Goal: Information Seeking & Learning: Learn about a topic

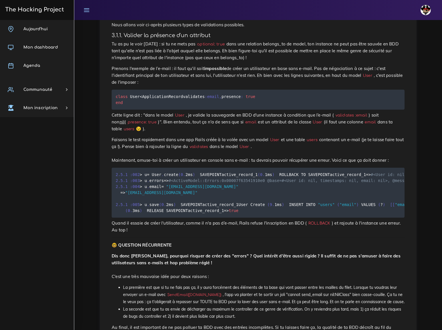
scroll to position [286, 0]
click at [141, 89] on pre "class User < ApplicationRecord validates :email , presence : true end" at bounding box center [258, 99] width 293 height 20
drag, startPoint x: 116, startPoint y: 76, endPoint x: 115, endPoint y: 81, distance: 4.9
click at [115, 89] on pre "class User < ApplicationRecord validates :email , presence : true end" at bounding box center [258, 99] width 293 height 20
copy code "validates :email , presence : true"
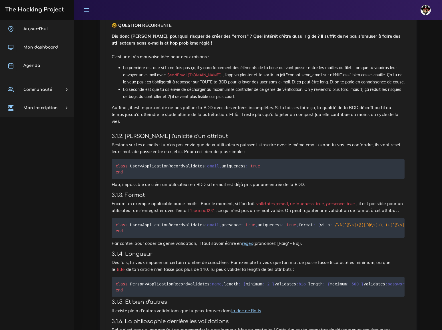
scroll to position [493, 0]
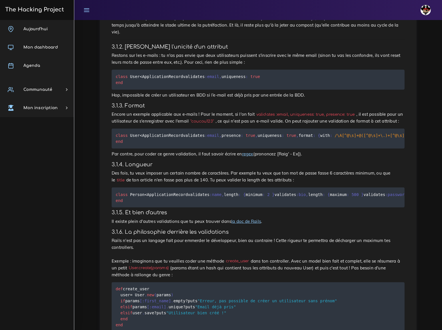
scroll to position [597, 0]
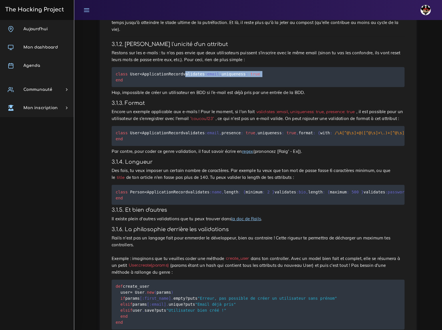
drag, startPoint x: 116, startPoint y: 79, endPoint x: 113, endPoint y: 85, distance: 6.7
click at [113, 85] on pre "class User < ApplicationRecord validates :email , uniqueness : true end" at bounding box center [258, 77] width 293 height 20
copy code "validates :email , uniqueness : true"
click at [198, 113] on div "Models robustes Comment avoir des models robustes ? Cette ressource est pour to…" at bounding box center [258, 267] width 305 height 1596
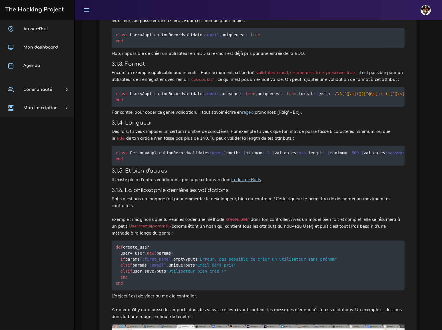
scroll to position [649, 0]
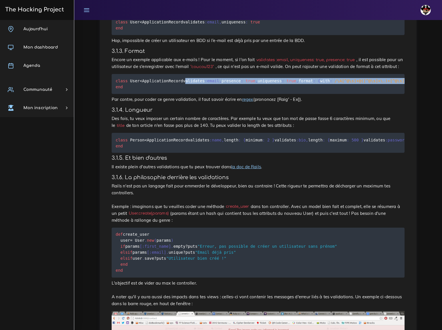
drag, startPoint x: 116, startPoint y: 89, endPoint x: 114, endPoint y: 111, distance: 22.7
click at [114, 94] on pre "class User < ApplicationRecord validates :email , presence : true , uniqueness …" at bounding box center [258, 84] width 293 height 20
copy code "validates :email , presence : true , uniqueness : true , format : { with : /\A[…"
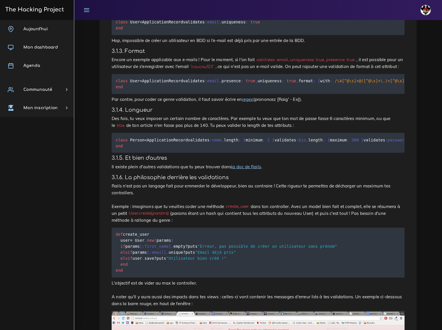
click at [89, 133] on div "Dashboard Les ressources Models robustes Models robustes Models robustes Commen…" at bounding box center [258, 212] width 368 height 1683
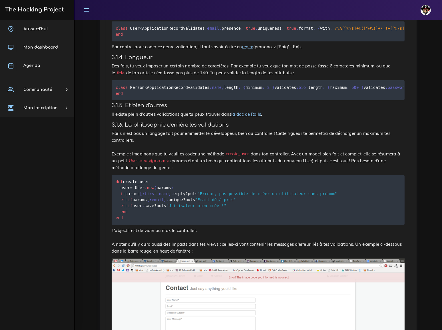
scroll to position [727, 0]
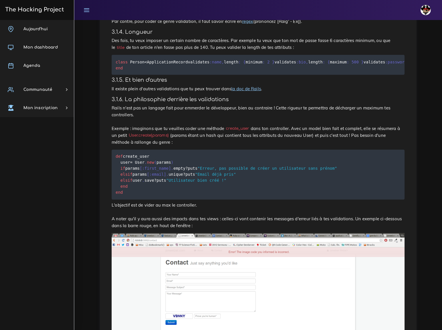
click at [181, 83] on h4 "3.1.5. Et bien d'autres" at bounding box center [258, 80] width 293 height 6
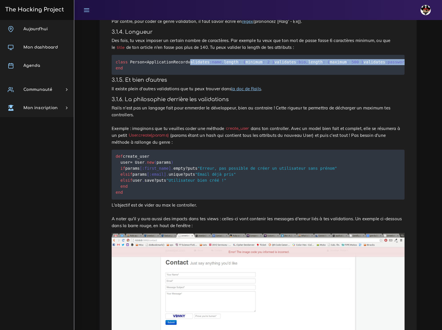
drag, startPoint x: 116, startPoint y: 92, endPoint x: 113, endPoint y: 114, distance: 22.7
click at [113, 75] on pre "class Person < ApplicationRecord validates :name , length : { minimum : 2 } val…" at bounding box center [258, 65] width 293 height 20
copy code "validates :name , length : { minimum : 2 } validates :bio , length : { maximum …"
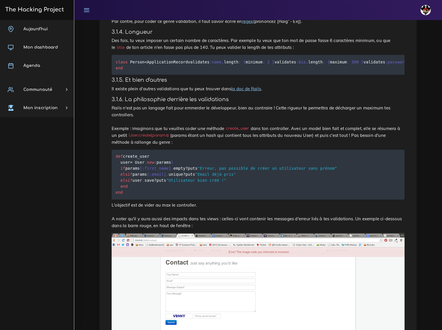
click at [186, 83] on h4 "3.1.5. Et bien d'autres" at bounding box center [258, 80] width 293 height 6
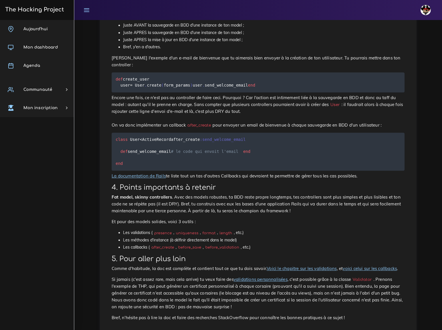
scroll to position [1324, 0]
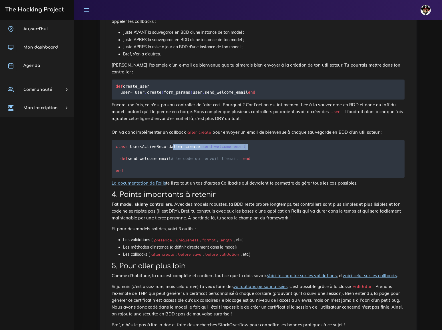
drag, startPoint x: 116, startPoint y: 199, endPoint x: 115, endPoint y: 204, distance: 5.2
click at [115, 178] on pre "class User < ActiveRecord after_create :send_welcome_email def send_welcome_ema…" at bounding box center [258, 159] width 293 height 38
copy code "after_create :send_welcome_email"
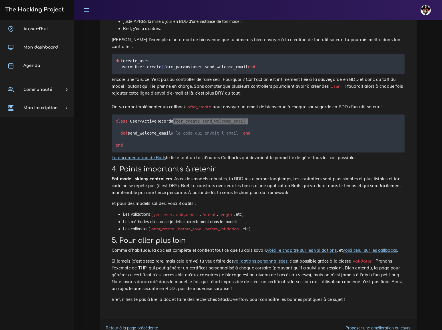
scroll to position [1350, 0]
click at [174, 195] on p "Fat model, skinny controllers . Avec des models robustes, ta BDD reste propre l…" at bounding box center [258, 185] width 293 height 21
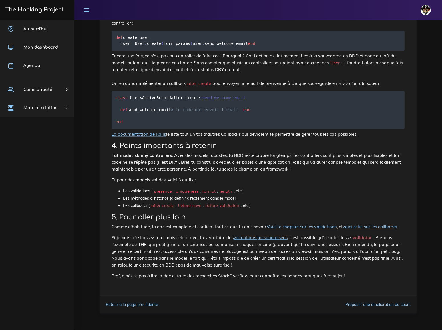
scroll to position [1425, 0]
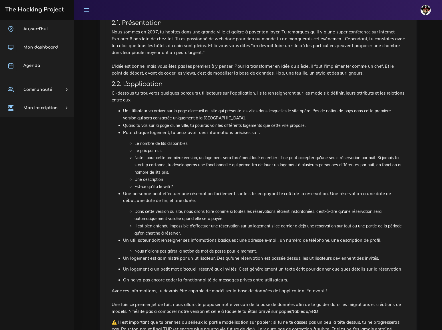
scroll to position [182, 0]
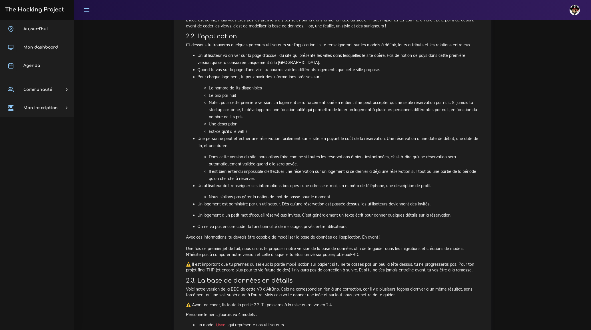
click at [423, 313] on p "Personnellement, j'aurais vu 4 models :" at bounding box center [332, 315] width 293 height 6
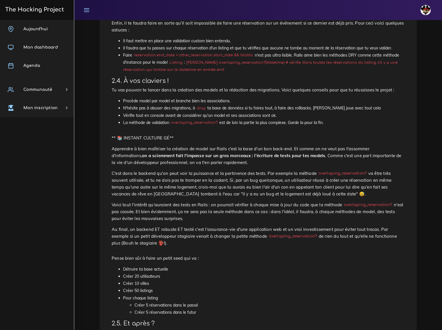
scroll to position [857, 0]
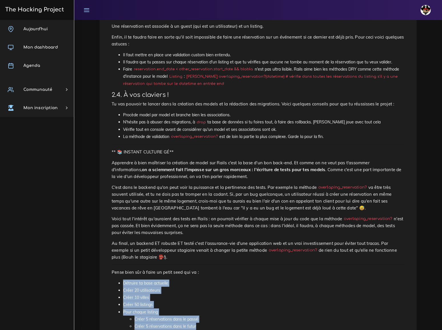
drag, startPoint x: 123, startPoint y: 198, endPoint x: 199, endPoint y: 243, distance: 88.2
click at [199, 280] on ul "Détruire ta base actuelle Créer 20 utilisateurs Créer 10 villes Créer 50 listin…" at bounding box center [258, 305] width 293 height 50
copy ul "Détruire ta base actuelle Créer 20 utilisateurs Créer 10 villes Créer 50 listin…"
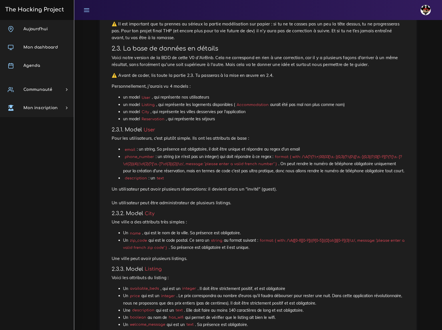
scroll to position [467, 0]
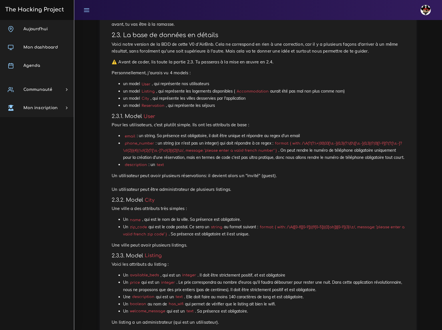
click at [291, 140] on code "format: { with: /\A(?:(?:\+|00)33[\s.-]{0,3}(?:\(0\)[\s.-]{0,3})?|0)[1-9](?:(?:…" at bounding box center [262, 146] width 279 height 13
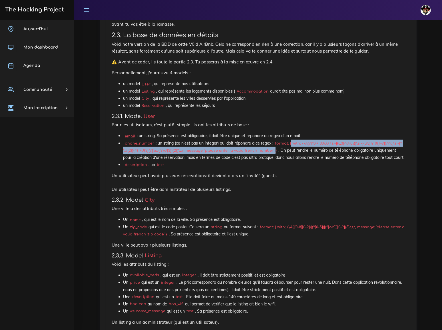
drag, startPoint x: 292, startPoint y: 97, endPoint x: 271, endPoint y: 103, distance: 21.7
click at [271, 140] on code "format: { with: /\A(?:(?:\+|00)33[\s.-]{0,3}(?:\(0\)[\s.-]{0,3})?|0)[1-9](?:(?:…" at bounding box center [262, 146] width 279 height 13
copy code "with: /\A(?:(?:\+|00)33[\s.-]{0,3}(?:\(0\)[\s.-]{0,3})?|0)[1-9](?:(?:[\s.-]?\d{…"
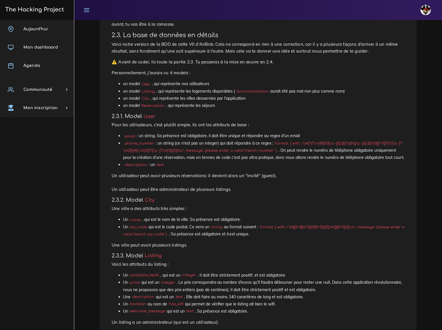
click at [297, 172] on p "Un utilisateur peut avoir plusieurs réservations: il devient alors un "invité" …" at bounding box center [258, 182] width 293 height 21
drag, startPoint x: 112, startPoint y: 129, endPoint x: 222, endPoint y: 142, distance: 110.4
click at [222, 172] on p "Un utilisateur peut avoir plusieurs réservations: il devient alors un "invité" …" at bounding box center [258, 182] width 293 height 21
copy p "Un utilisateur peut avoir plusieurs réservations: il devient alors un "invité" …"
click at [265, 172] on p "Un utilisateur peut avoir plusieurs réservations: il devient alors un "invité" …" at bounding box center [258, 182] width 293 height 21
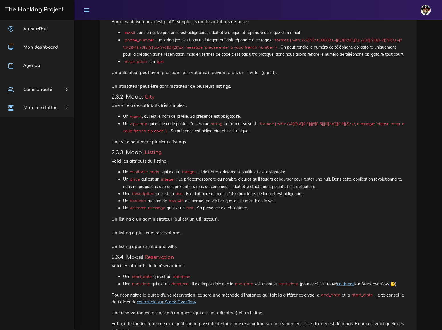
scroll to position [571, 0]
click at [139, 168] on code "available_beds" at bounding box center [144, 171] width 32 height 6
copy code "available_beds"
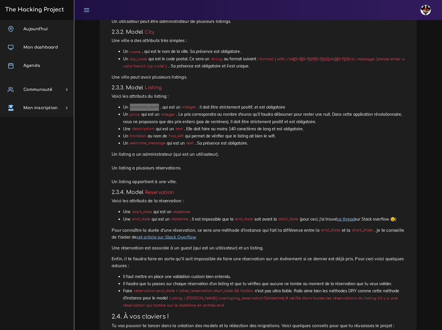
scroll to position [649, 0]
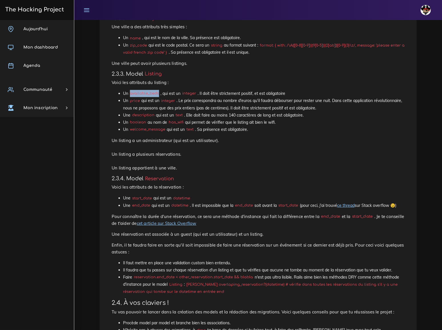
drag, startPoint x: 112, startPoint y: 87, endPoint x: 176, endPoint y: 111, distance: 69.0
click at [176, 137] on p "Un listing a un administrateur (qui est un utilisateur). Un listing a plusieurs…" at bounding box center [258, 154] width 293 height 34
copy p "Un listing a un administrateur (qui est un utilisateur). Un listing a plusieurs…"
click at [263, 137] on p "Un listing a un administrateur (qui est un utilisateur). Un listing a plusieurs…" at bounding box center [258, 154] width 293 height 34
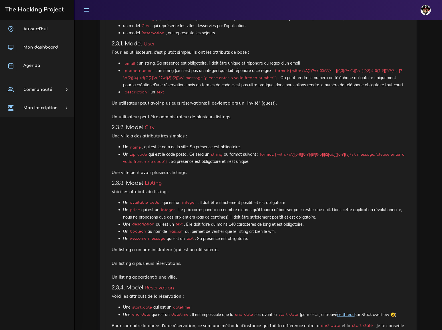
scroll to position [545, 0]
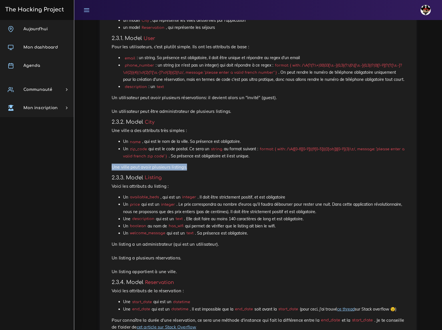
drag, startPoint x: 112, startPoint y: 116, endPoint x: 184, endPoint y: 117, distance: 71.4
click at [184, 164] on p "Une ville peut avoir plusieurs listings." at bounding box center [258, 167] width 293 height 7
copy p "Une ville peut avoir plusieurs listings."
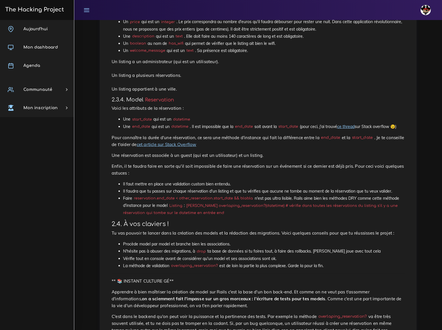
scroll to position [727, 0]
click at [137, 118] on code "start_date" at bounding box center [142, 121] width 23 height 6
copy li "start_date"
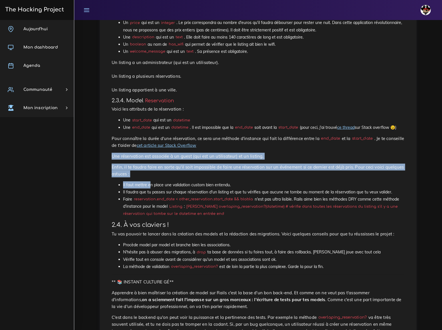
drag, startPoint x: 111, startPoint y: 103, endPoint x: 150, endPoint y: 118, distance: 41.1
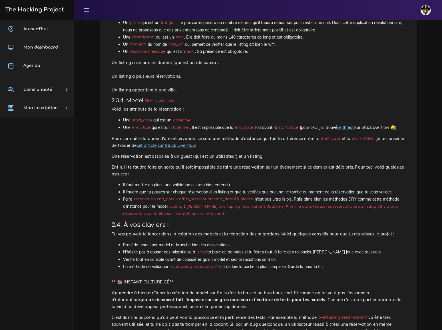
click at [213, 135] on p "Pour connaître la durée d'une réservation, ce sera une méthode d'instance qui f…" at bounding box center [258, 142] width 293 height 14
drag, startPoint x: 112, startPoint y: 103, endPoint x: 250, endPoint y: 104, distance: 137.7
click at [250, 153] on p "Une réservation est associée à un guest (qui est un utilisateur) et un listing." at bounding box center [258, 156] width 293 height 7
copy p "Une réservation est associée à un guest (qui est un utilisateur) et un listing."
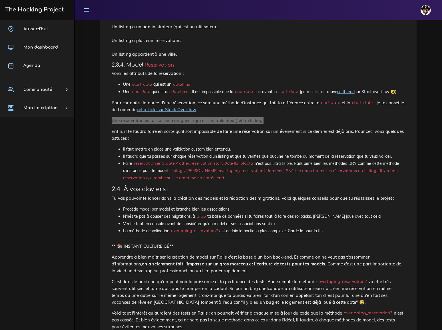
scroll to position [753, 0]
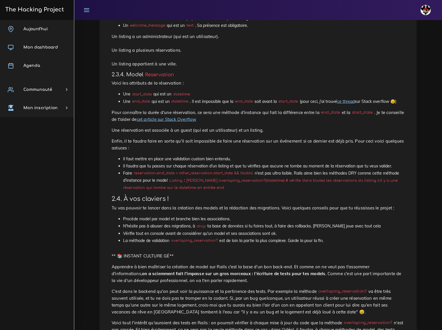
click at [261, 155] on li "Il faut mettre en place une validation custom bien entendu." at bounding box center [264, 158] width 282 height 7
click at [199, 238] on code "overlaping_reservation?" at bounding box center [194, 241] width 50 height 6
copy code "overlaping_reservation?"
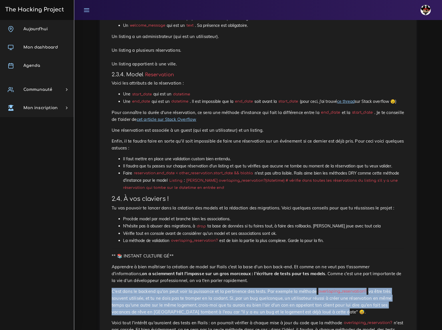
drag, startPoint x: 112, startPoint y: 224, endPoint x: 312, endPoint y: 242, distance: 201.3
click at [312, 288] on p "C'est dans le backend qu'on peut voir la puissance et la pertinence des tests. …" at bounding box center [258, 301] width 293 height 27
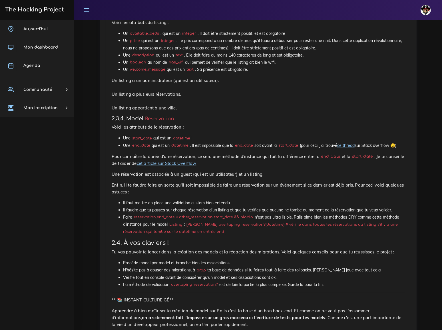
scroll to position [701, 0]
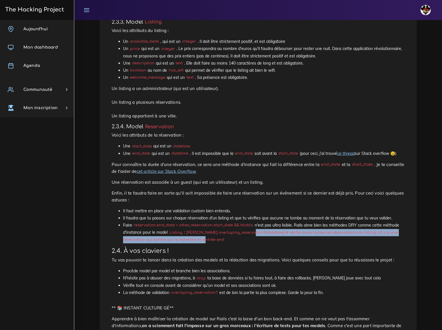
drag, startPoint x: 251, startPoint y: 172, endPoint x: 190, endPoint y: 178, distance: 61.2
click at [190, 230] on code "ruby def overlaping_reservation?(datetime) # vérifie dans toutes les réservatio…" at bounding box center [260, 236] width 275 height 13
copy code "(datetime) # vérifie dans toutes les réservations du listing s'il y a une réser…"
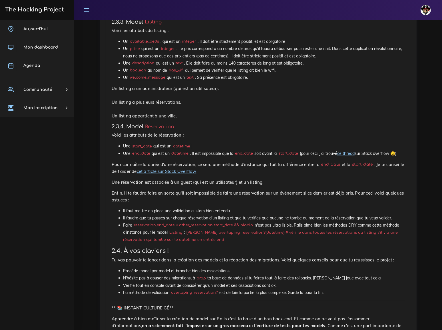
click at [286, 247] on h3 "2.4. À vos claviers !" at bounding box center [258, 250] width 293 height 7
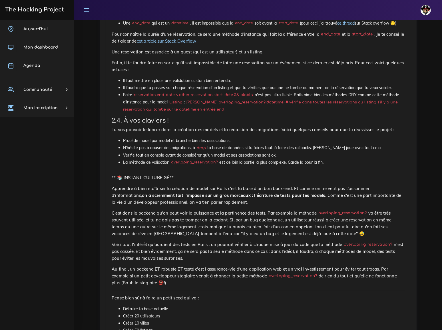
scroll to position [831, 0]
drag, startPoint x: 301, startPoint y: 146, endPoint x: 345, endPoint y: 145, distance: 44.0
click at [345, 210] on code "overlaping_reservation?" at bounding box center [343, 213] width 52 height 6
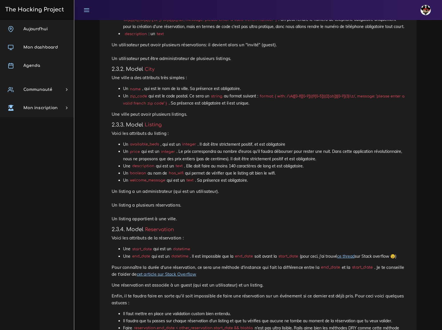
scroll to position [598, 0]
click at [80, 144] on div "Dashboard Les projets Le Back-end de Airbnb Le Back-end de Airbnb Le Back-end d…" at bounding box center [258, 89] width 368 height 1334
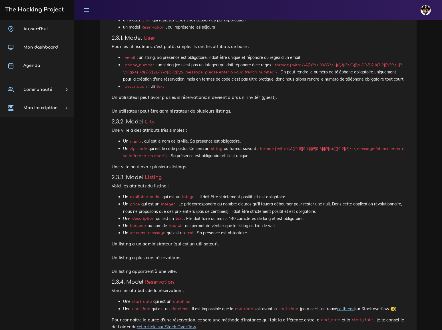
scroll to position [546, 0]
click at [223, 240] on p "Un listing a un administrateur (qui est un utilisateur). Un listing a plusieurs…" at bounding box center [258, 257] width 293 height 34
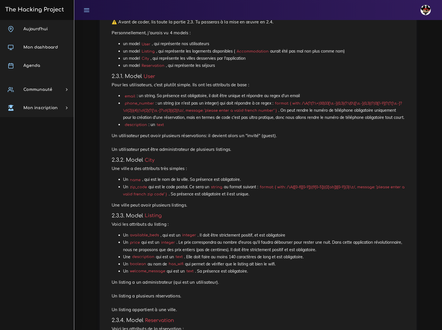
scroll to position [494, 0]
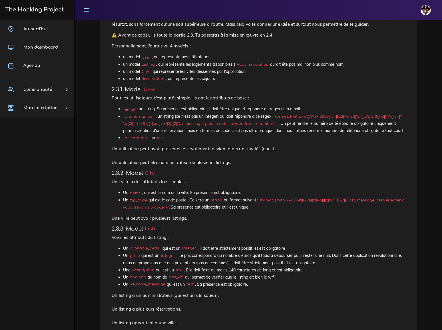
click at [205, 178] on p "Une ville a des attributs très simples :" at bounding box center [258, 181] width 293 height 7
click at [224, 234] on p "Voici les attributs du listing :" at bounding box center [258, 237] width 293 height 7
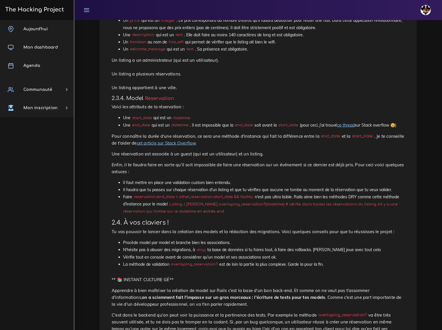
scroll to position [728, 0]
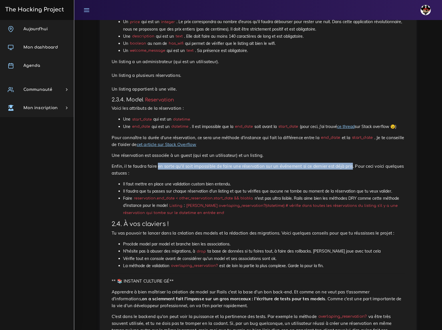
drag, startPoint x: 153, startPoint y: 112, endPoint x: 330, endPoint y: 113, distance: 176.8
click at [330, 163] on p "Enfin, il te faudra faire en sorte qu'il soit impossible de faire une réservati…" at bounding box center [258, 170] width 293 height 14
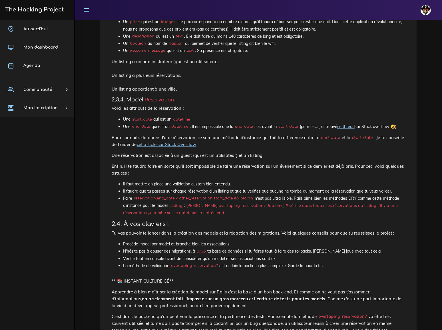
click at [157, 296] on strong "on a sciemment fait l'impasse sur un gros morceaux : l'écriture de tests pour t…" at bounding box center [234, 298] width 184 height 5
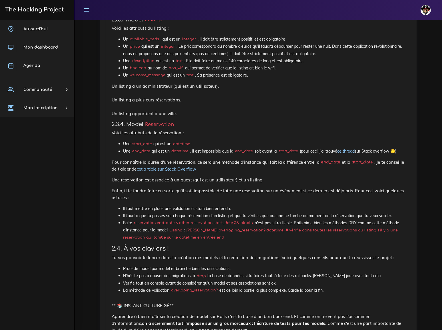
scroll to position [702, 0]
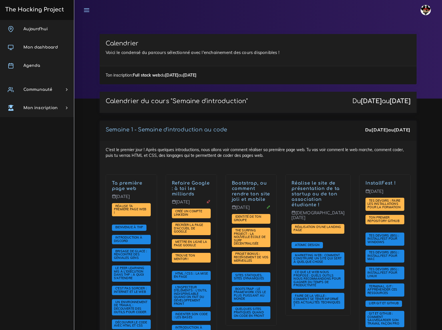
scroll to position [960, 0]
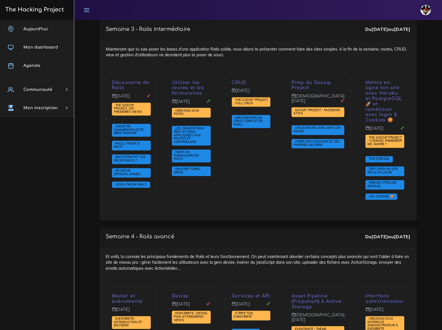
scroll to position [1168, 0]
